Goal: Task Accomplishment & Management: Manage account settings

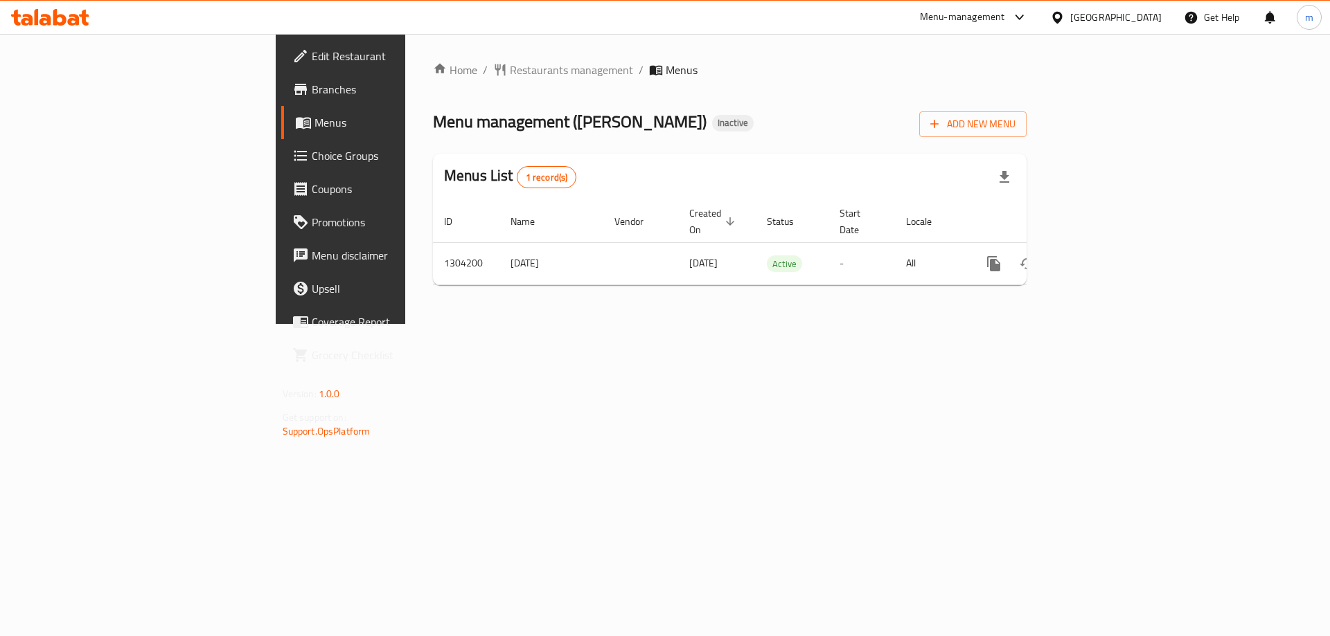
click at [312, 163] on span "Choice Groups" at bounding box center [399, 156] width 175 height 17
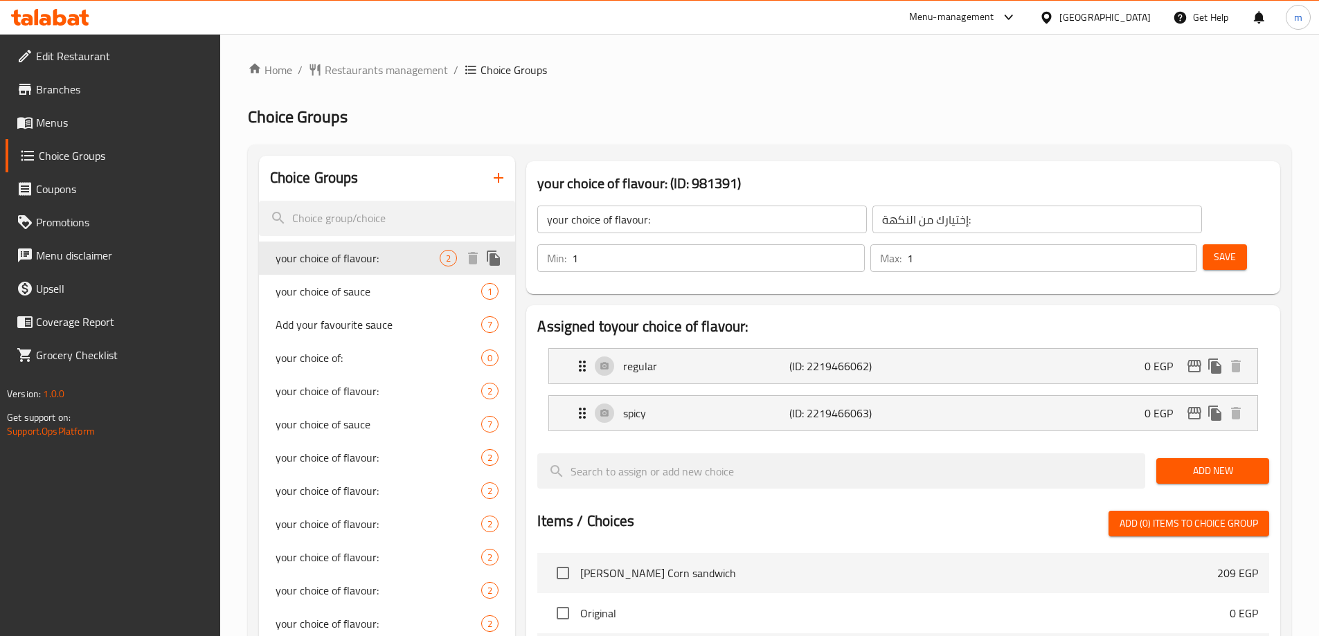
click at [323, 269] on div "your choice of flavour: 2" at bounding box center [387, 258] width 257 height 33
click at [381, 249] on div "your choice of flavour: 2" at bounding box center [387, 258] width 257 height 33
click at [830, 114] on h2 "Choice Groups" at bounding box center [770, 117] width 1044 height 22
click at [400, 71] on span "Restaurants management" at bounding box center [386, 70] width 123 height 17
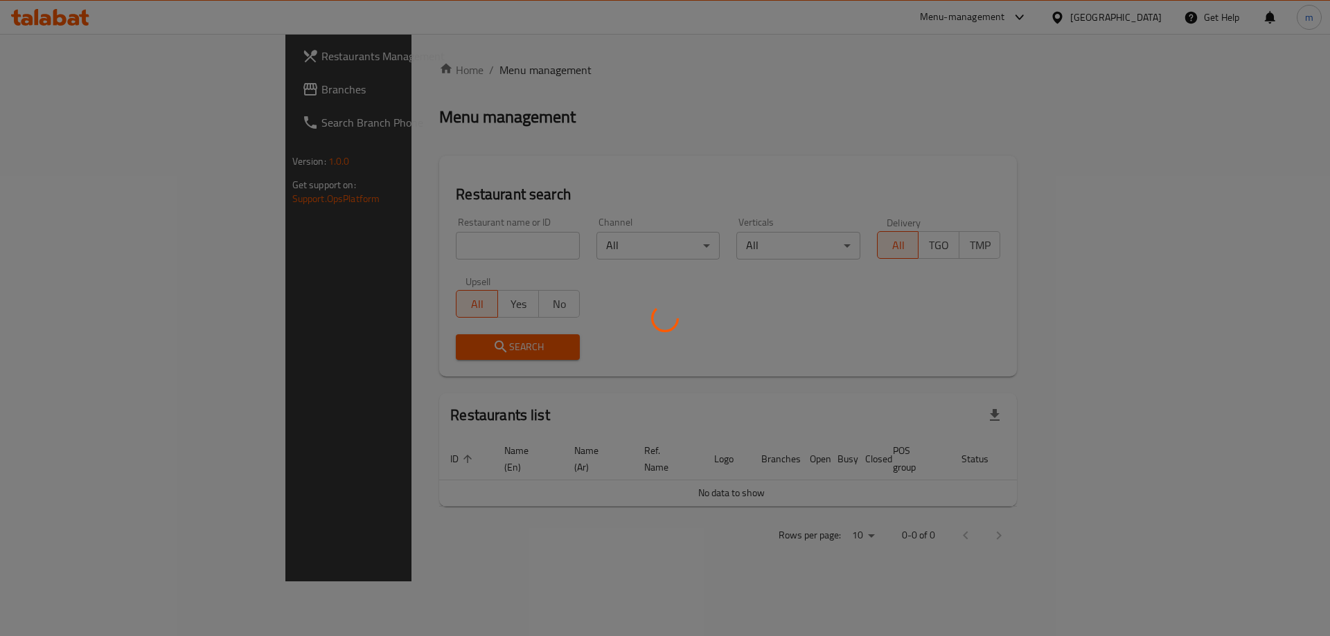
click at [76, 104] on div at bounding box center [665, 318] width 1330 height 636
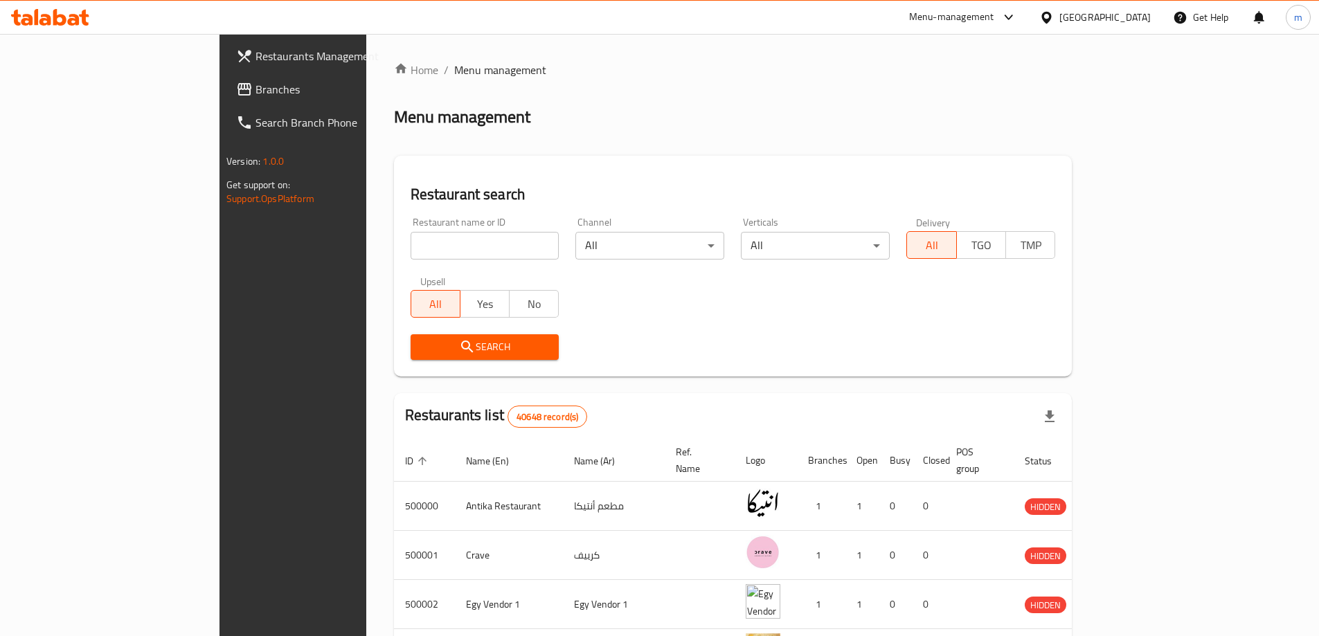
click at [84, 95] on div at bounding box center [659, 318] width 1319 height 636
click at [256, 95] on span "Branches" at bounding box center [342, 89] width 173 height 17
